Goal: Check status: Check status

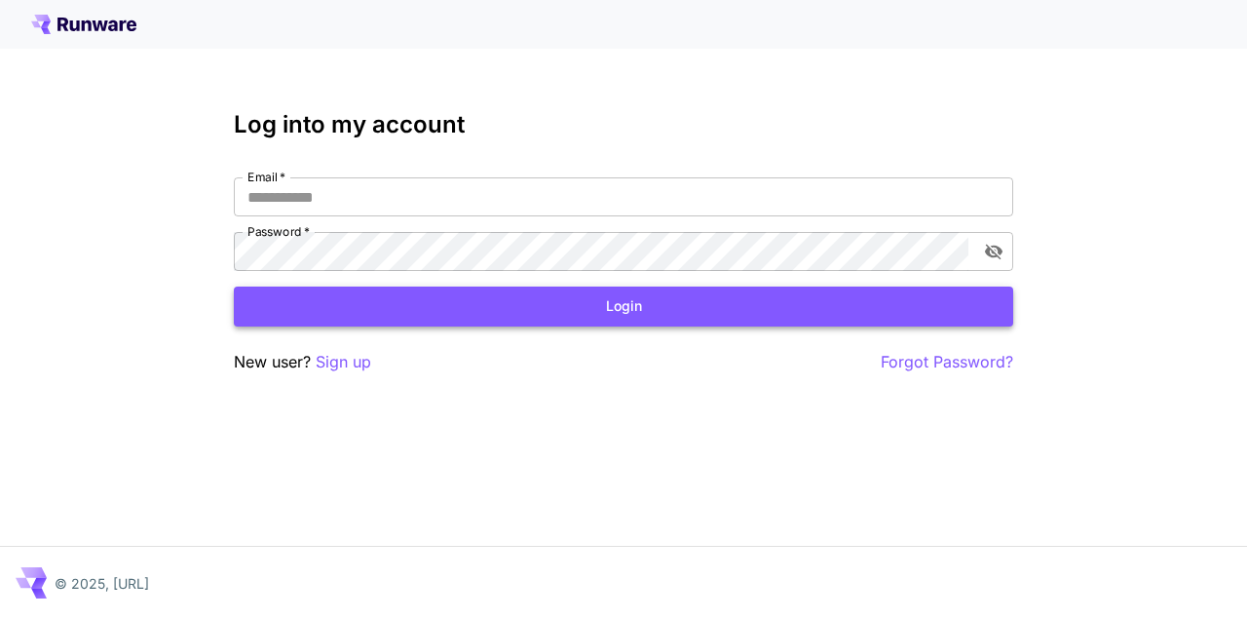
type input "**********"
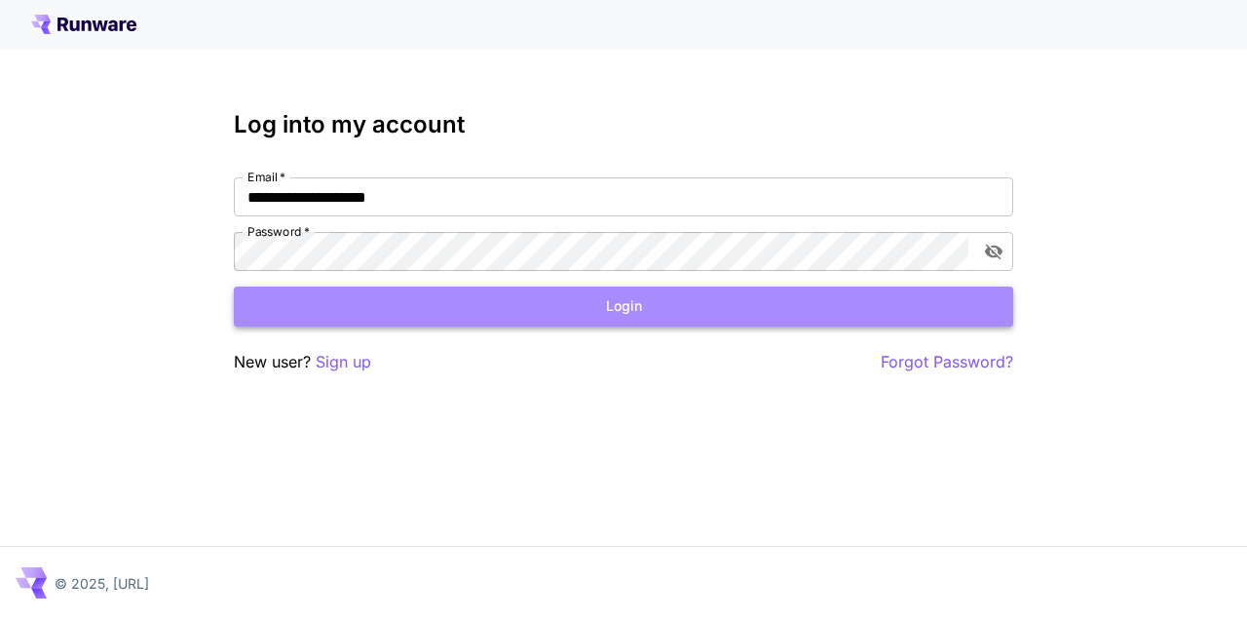
click at [645, 302] on button "Login" at bounding box center [623, 306] width 779 height 40
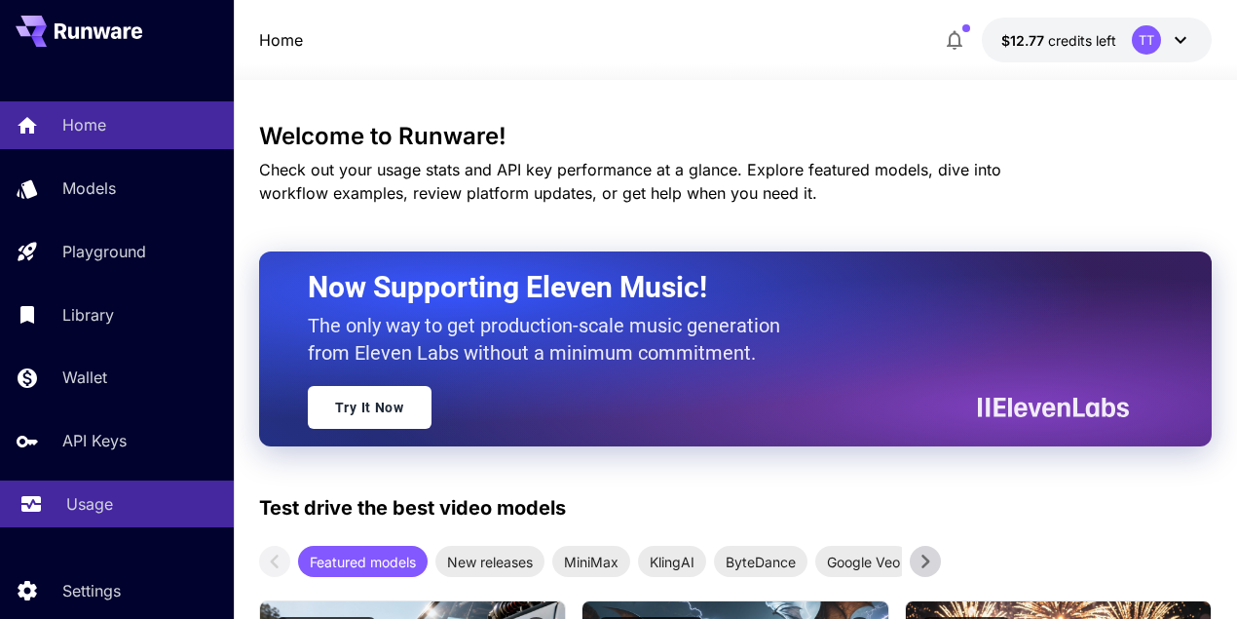
click at [105, 507] on p "Usage" at bounding box center [89, 503] width 47 height 23
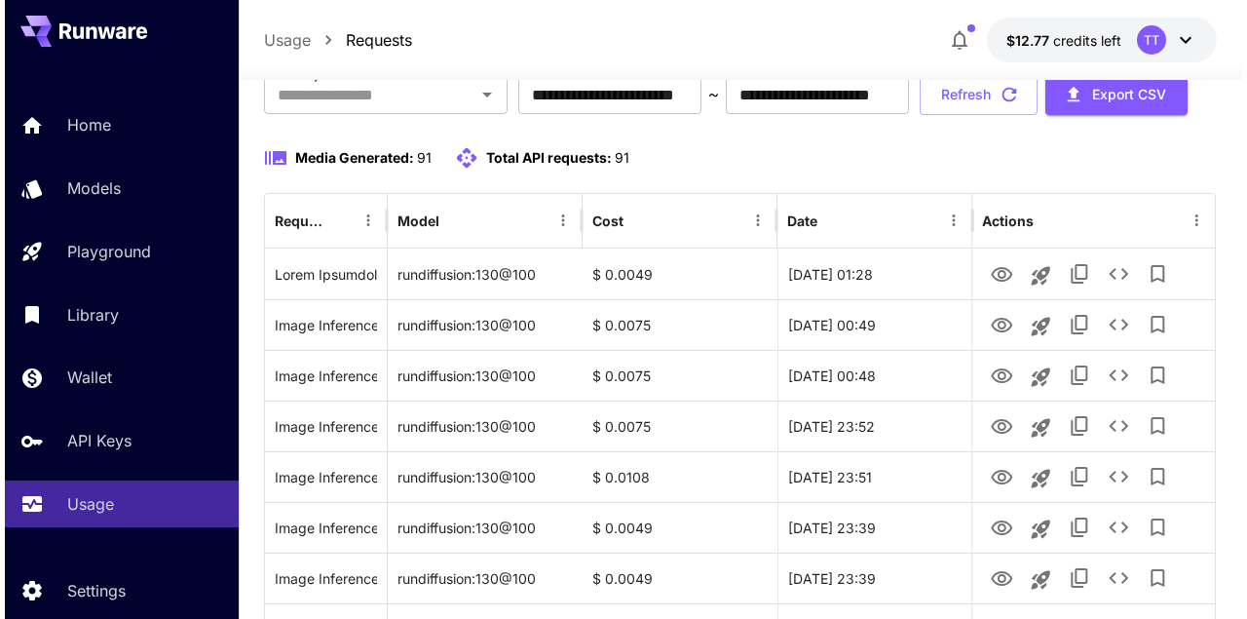
scroll to position [195, 0]
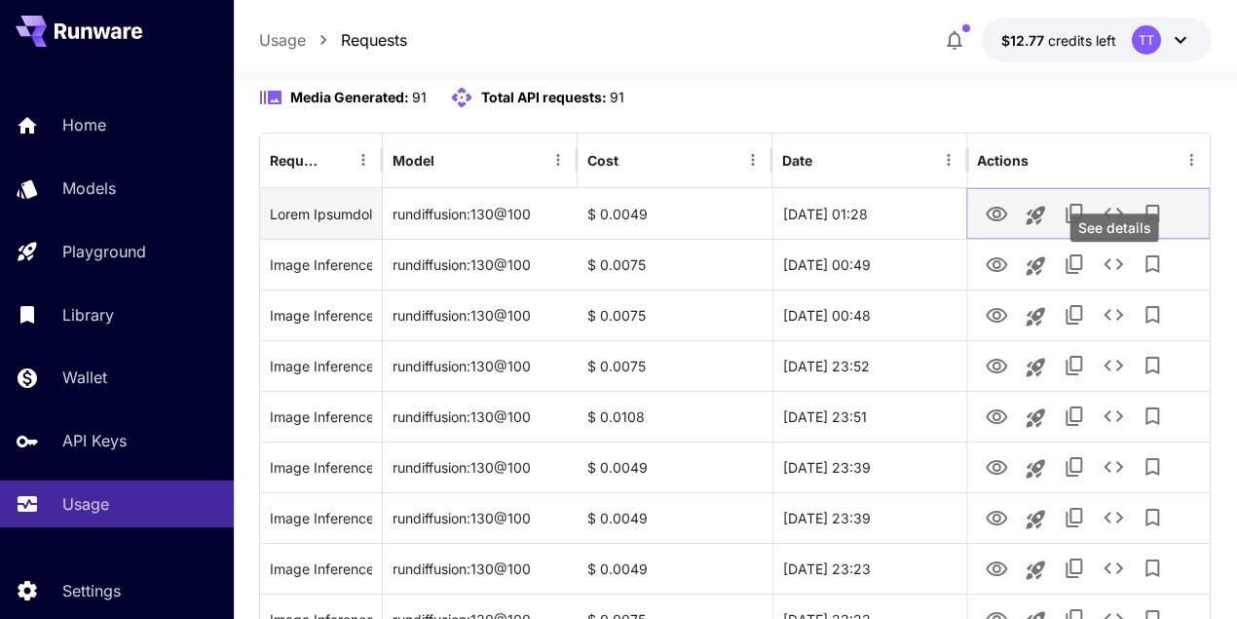
click at [1116, 225] on icon "See details" at bounding box center [1113, 213] width 23 height 23
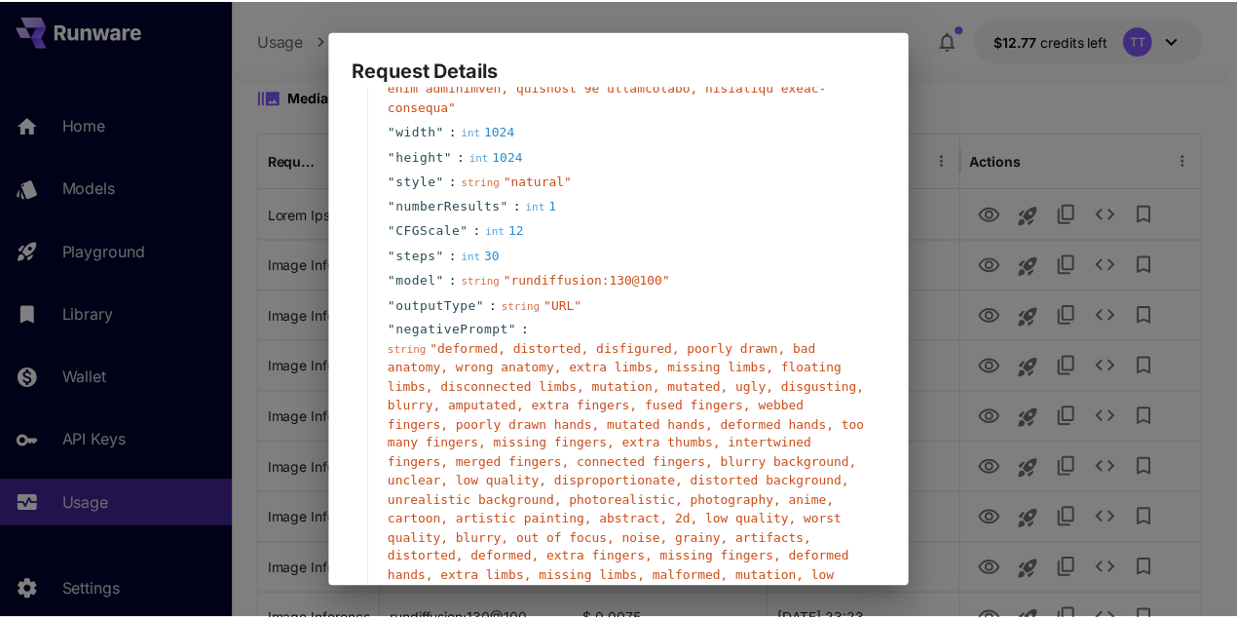
scroll to position [594, 0]
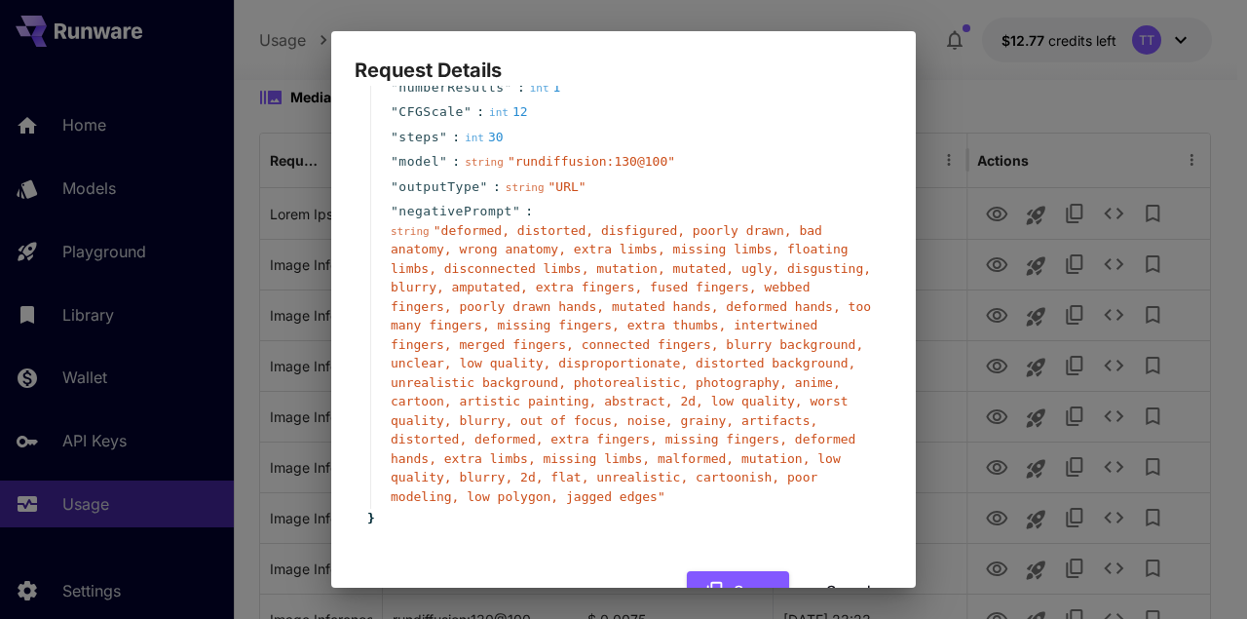
click at [834, 571] on button "Cancel" at bounding box center [849, 591] width 88 height 40
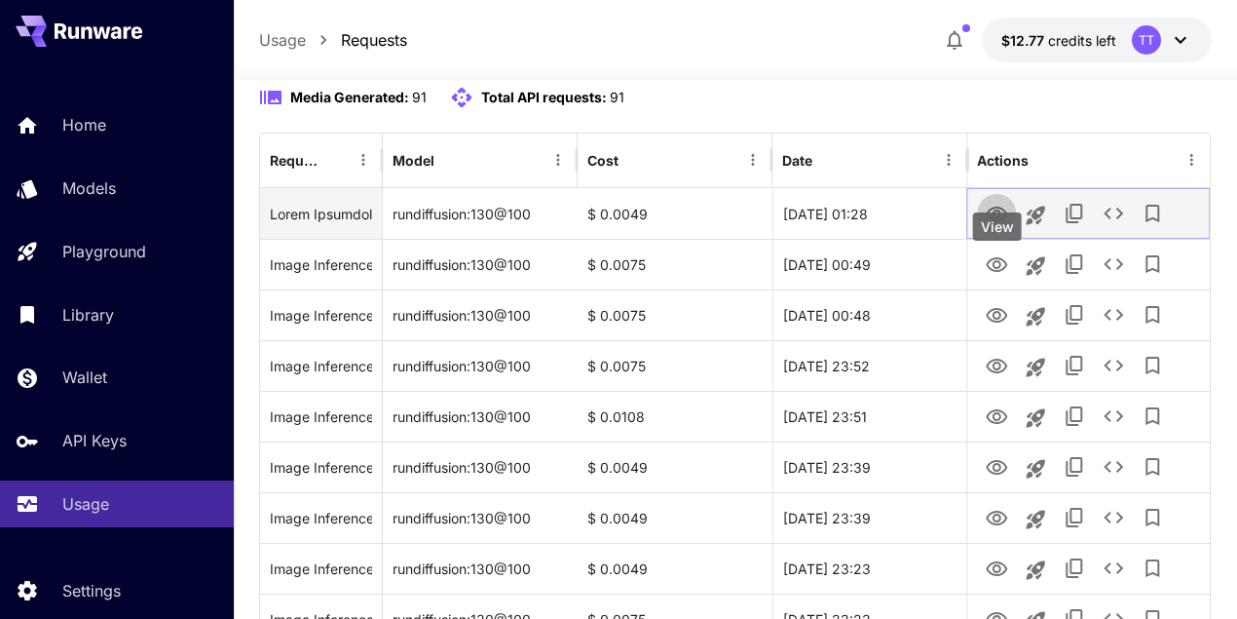
click at [1003, 221] on icon "View" at bounding box center [996, 214] width 21 height 15
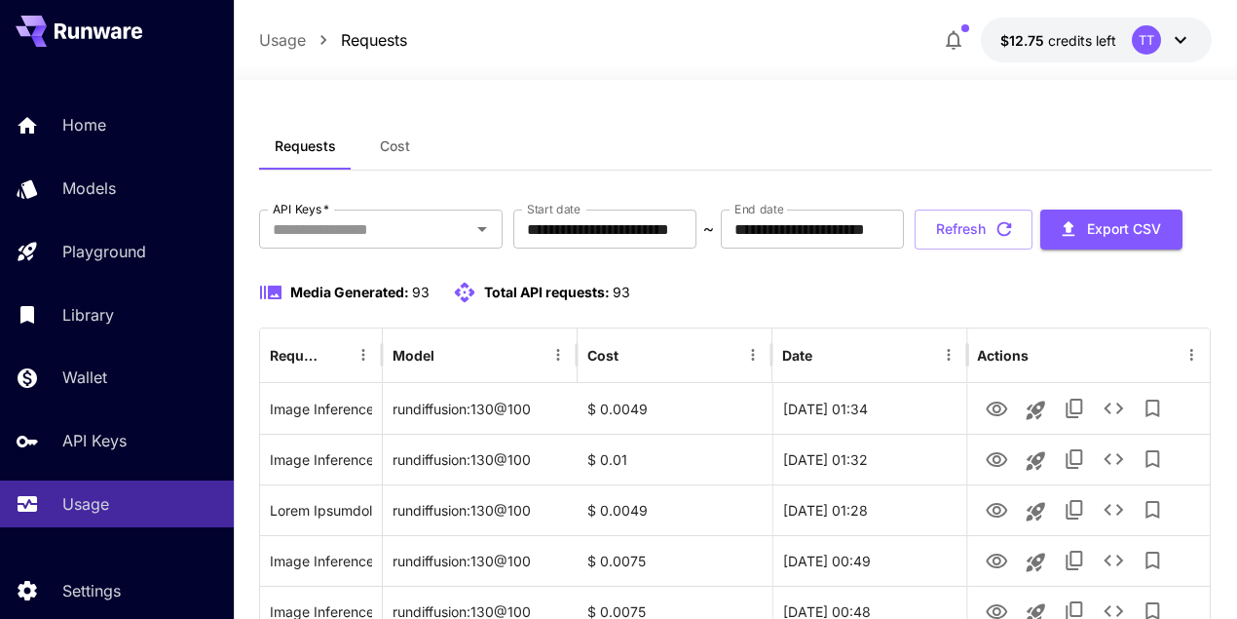
scroll to position [195, 0]
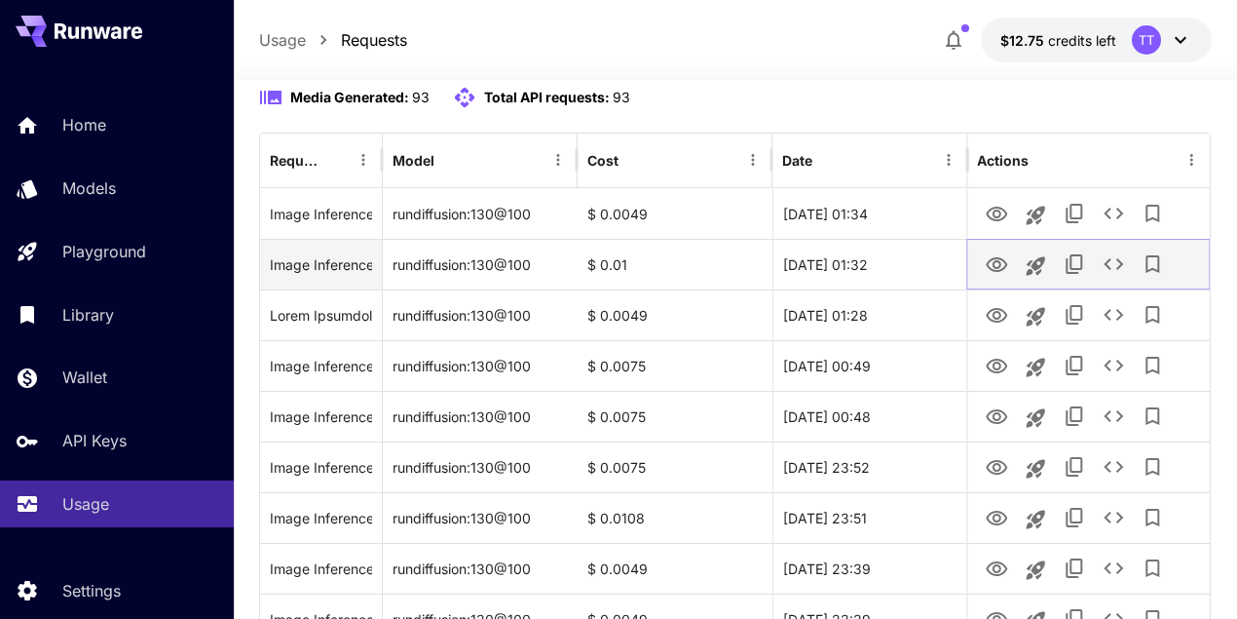
click at [998, 272] on icon "View" at bounding box center [996, 264] width 21 height 15
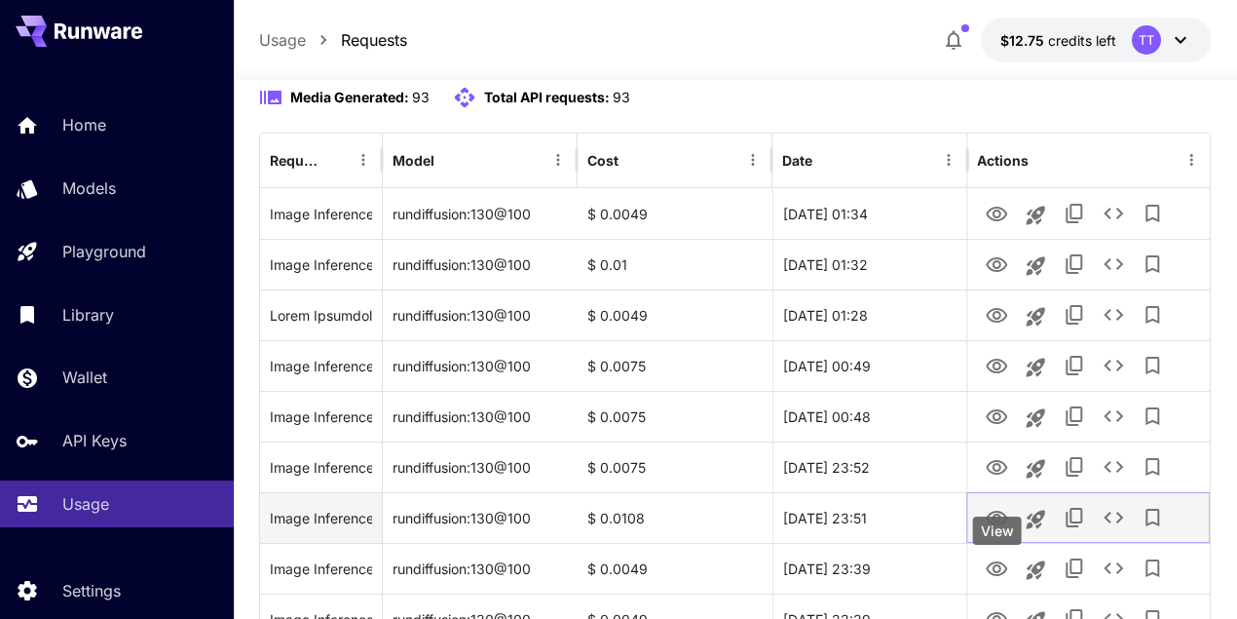
click at [1007, 530] on icon "View" at bounding box center [996, 518] width 23 height 23
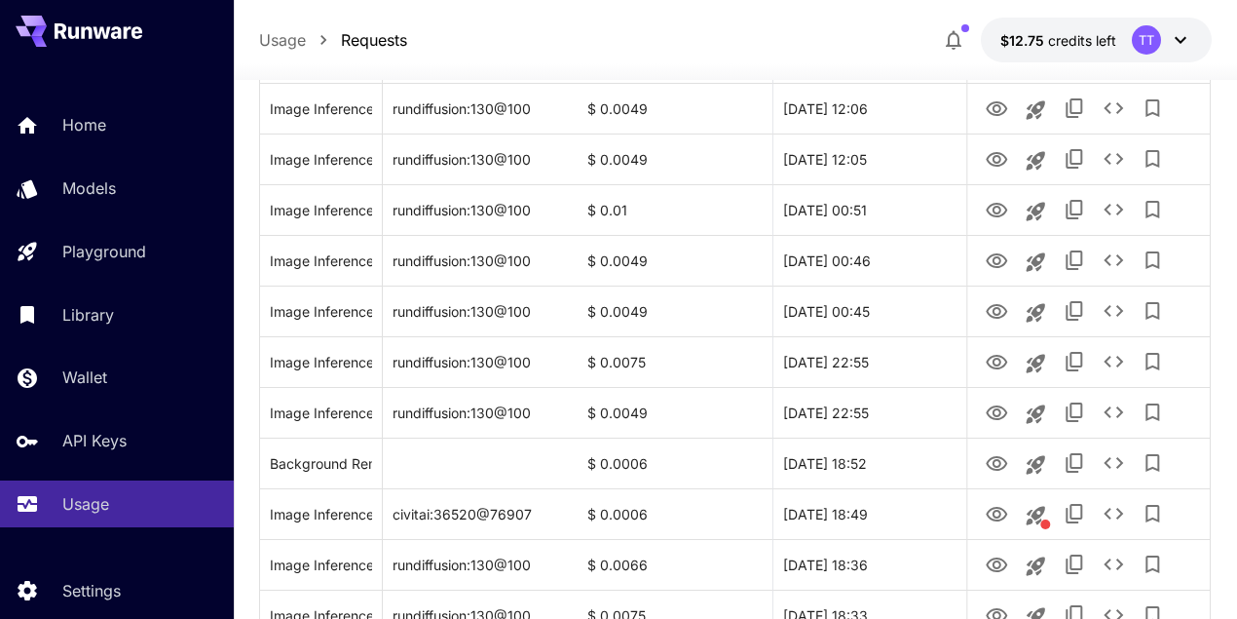
scroll to position [1623, 0]
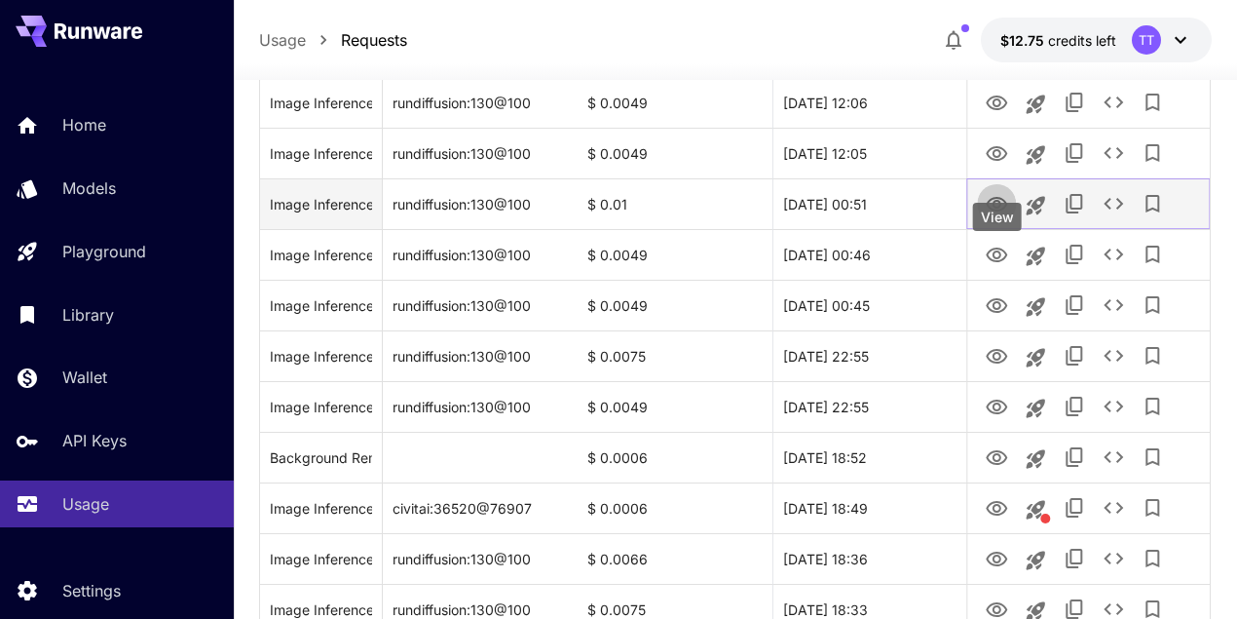
click at [996, 216] on icon "View" at bounding box center [996, 204] width 23 height 23
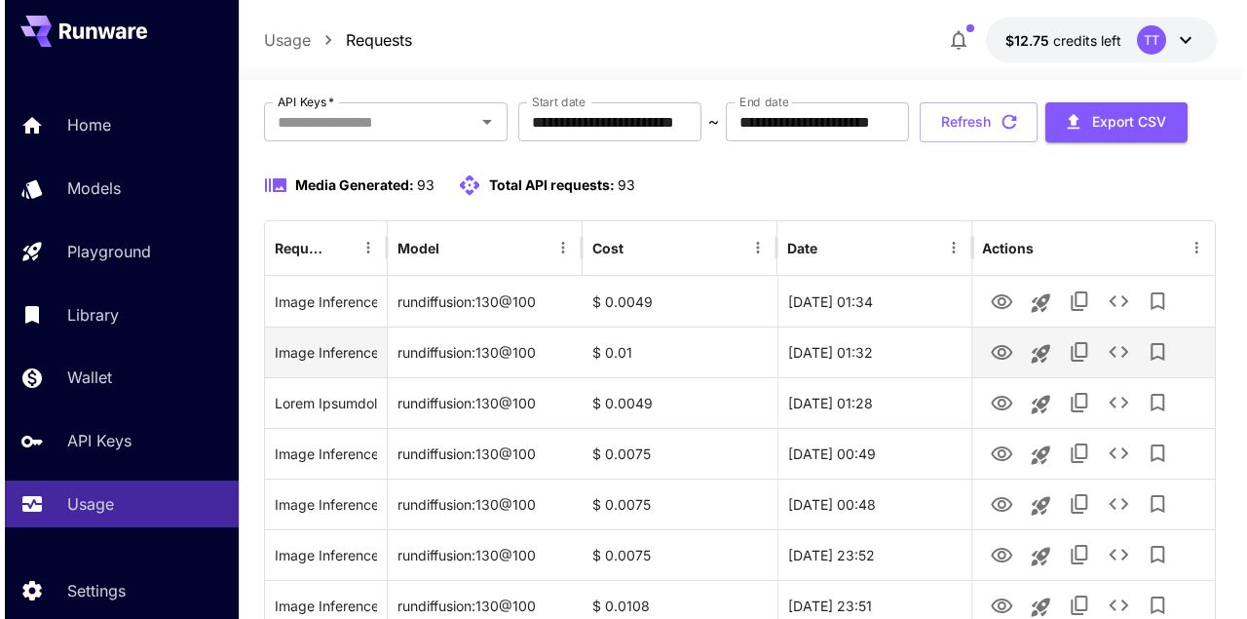
scroll to position [130, 0]
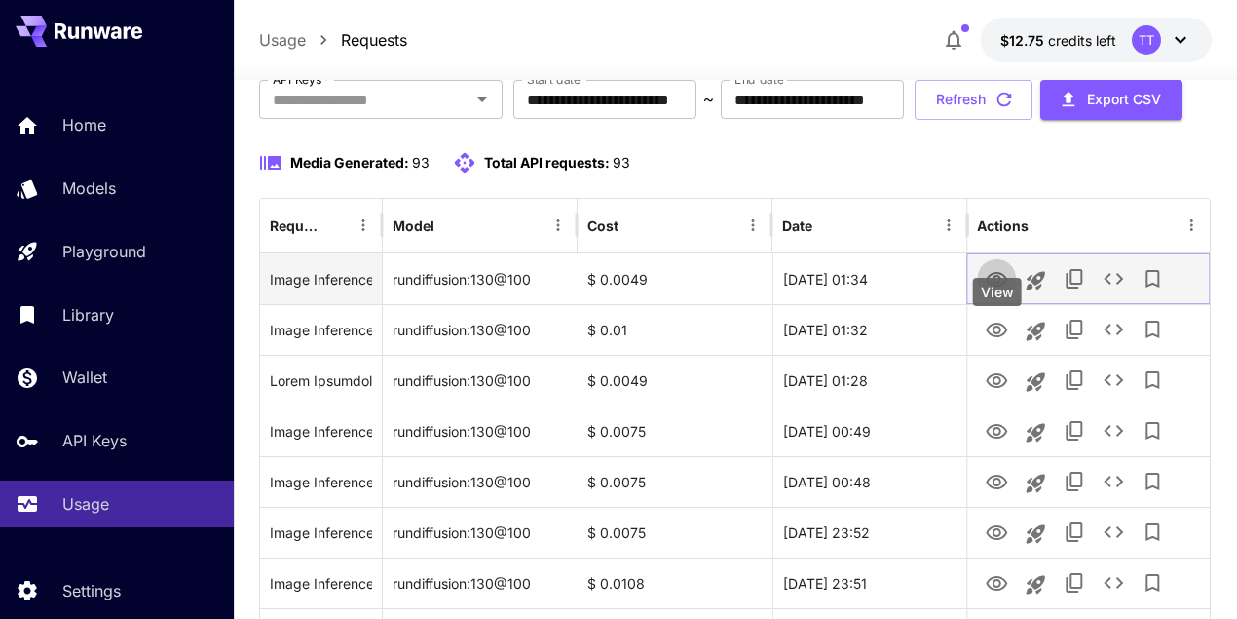
click at [996, 286] on icon "View" at bounding box center [996, 279] width 21 height 15
click at [1109, 284] on icon "See details" at bounding box center [1113, 279] width 19 height 12
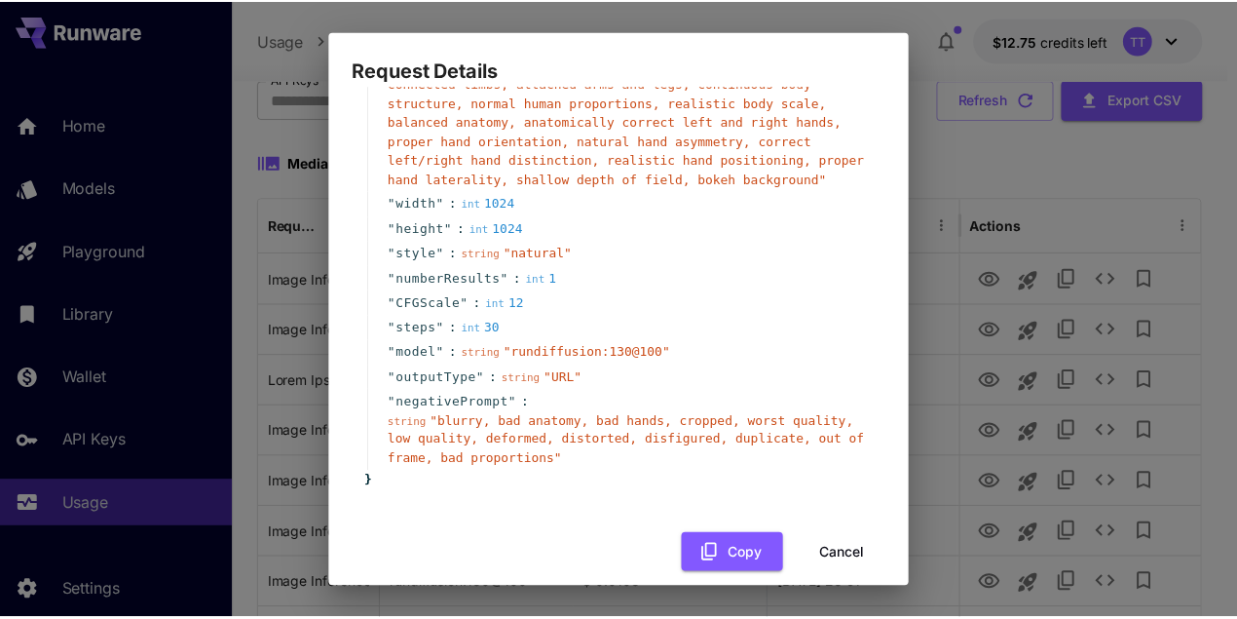
scroll to position [328, 0]
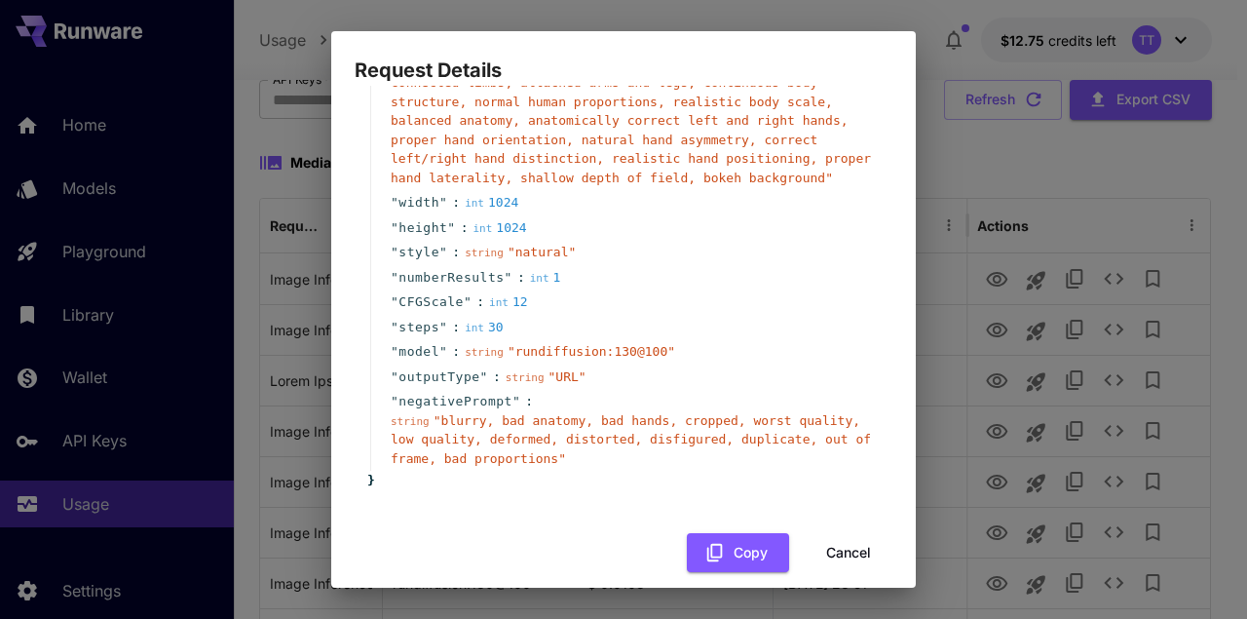
click at [839, 533] on button "Cancel" at bounding box center [849, 553] width 88 height 40
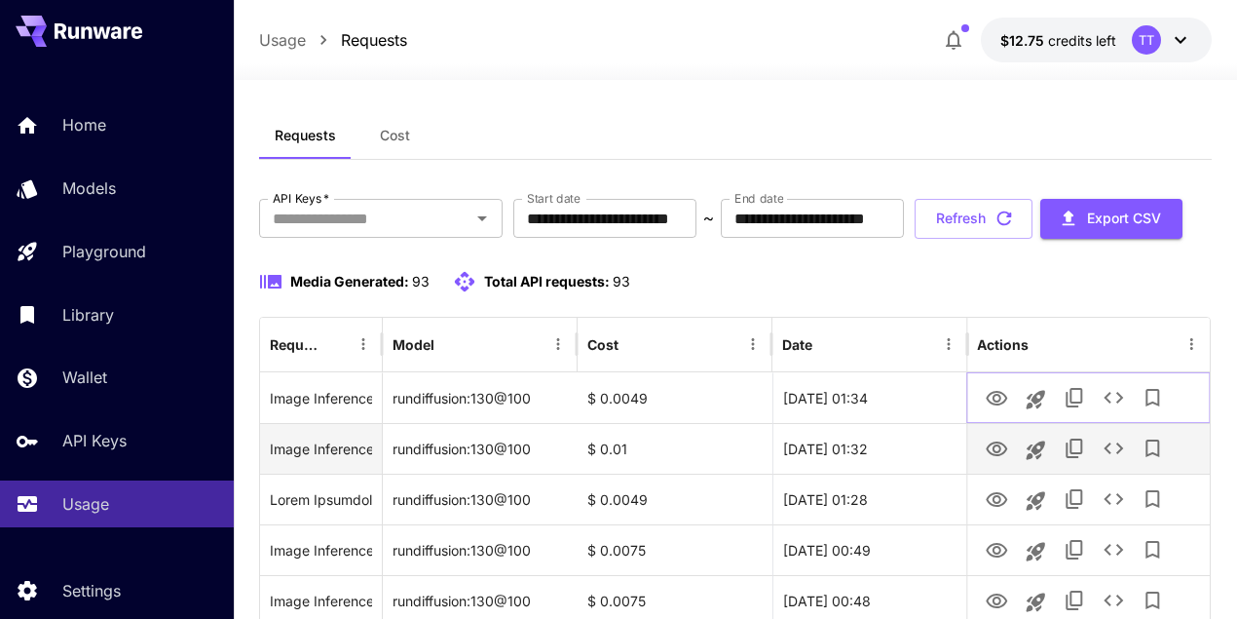
scroll to position [0, 0]
